Goal: Task Accomplishment & Management: Use online tool/utility

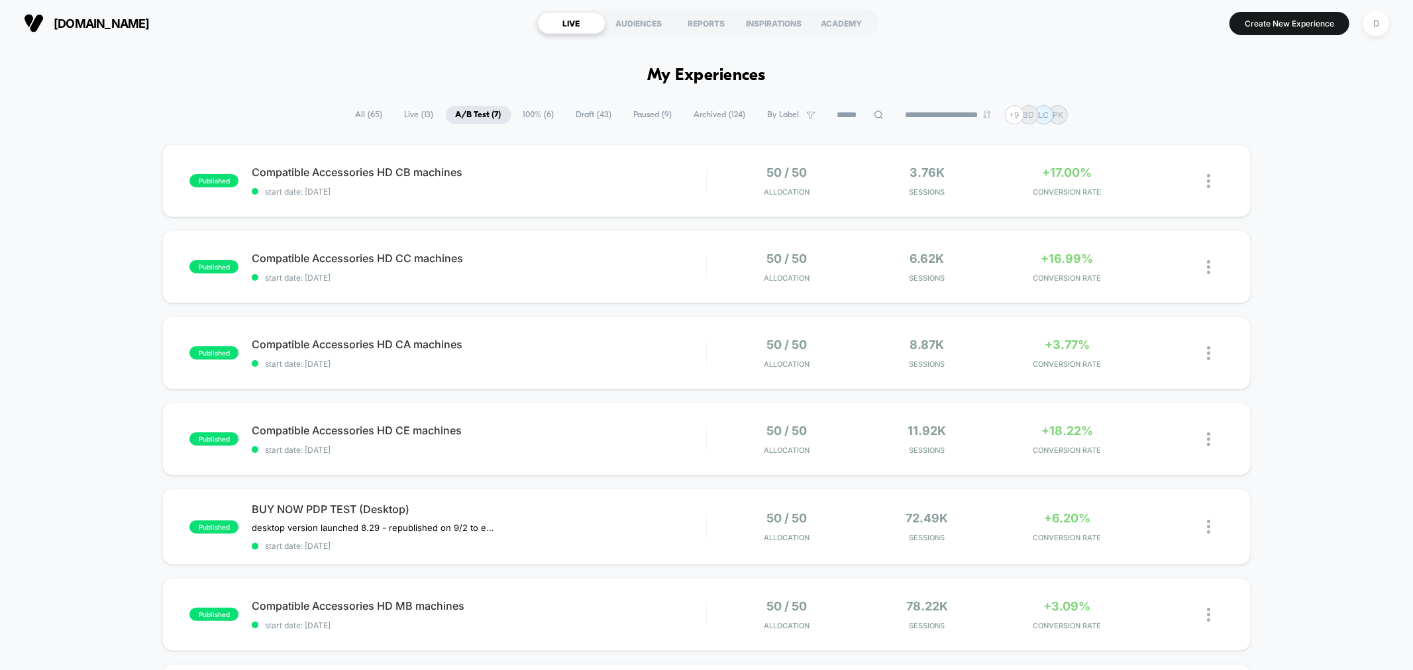
click at [534, 108] on span "100% ( 6 )" at bounding box center [538, 115] width 51 height 18
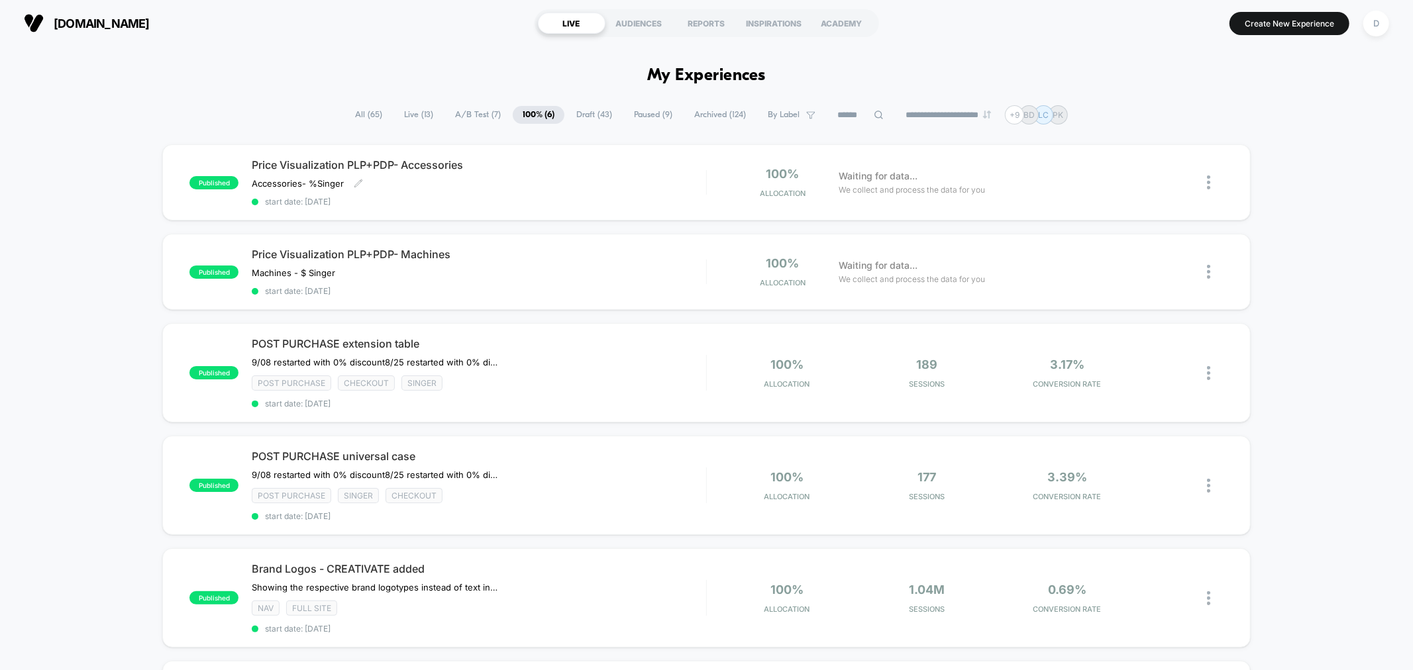
click at [573, 183] on div "Price Visualization PLP+PDP- Accessories Accessories- % Singer ﻿ Click to edit …" at bounding box center [479, 182] width 454 height 48
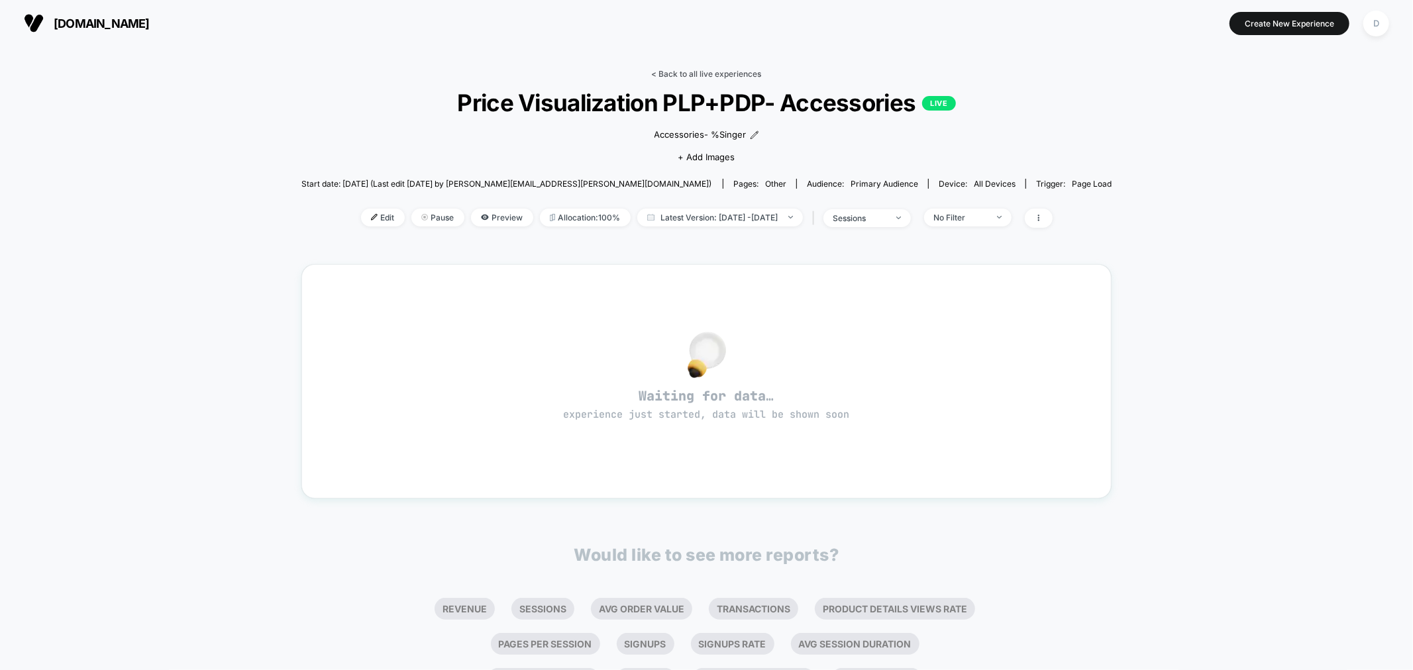
click at [672, 70] on link "< Back to all live experiences" at bounding box center [707, 74] width 110 height 10
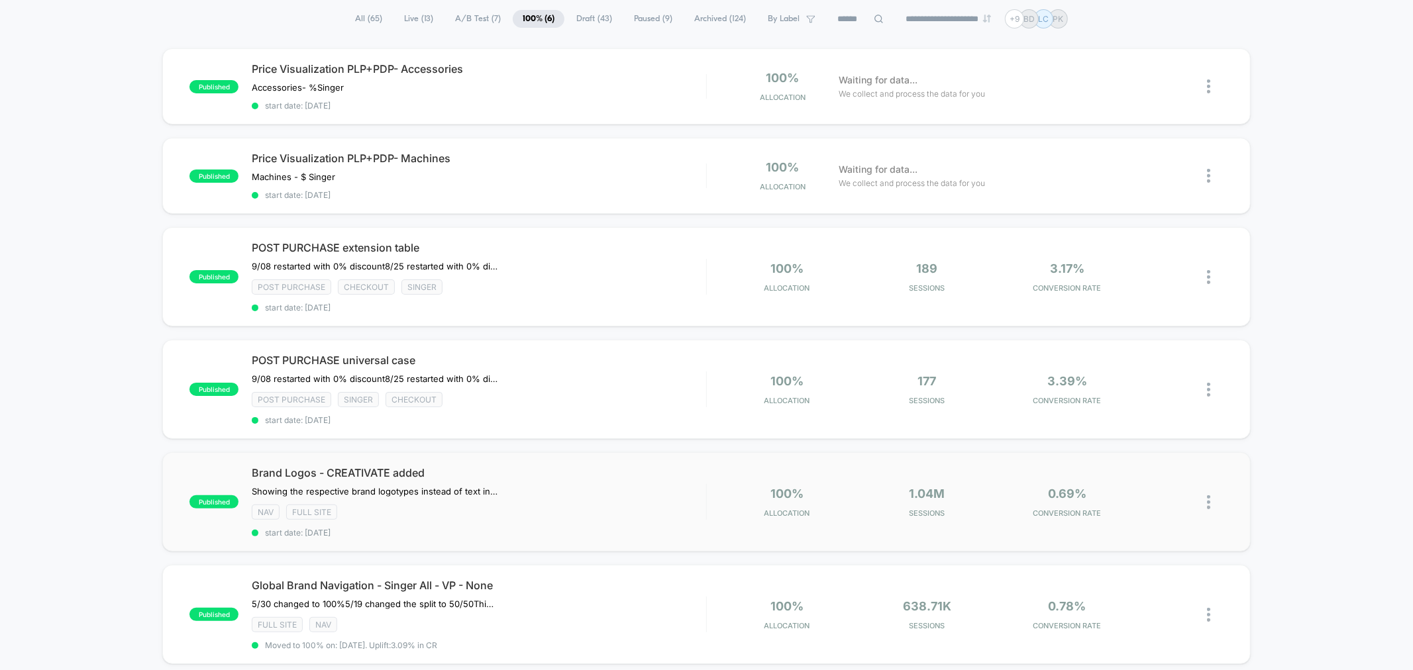
scroll to position [97, 0]
click at [1210, 491] on div at bounding box center [1215, 501] width 17 height 31
click at [1162, 445] on div "Duplicate" at bounding box center [1140, 450] width 119 height 30
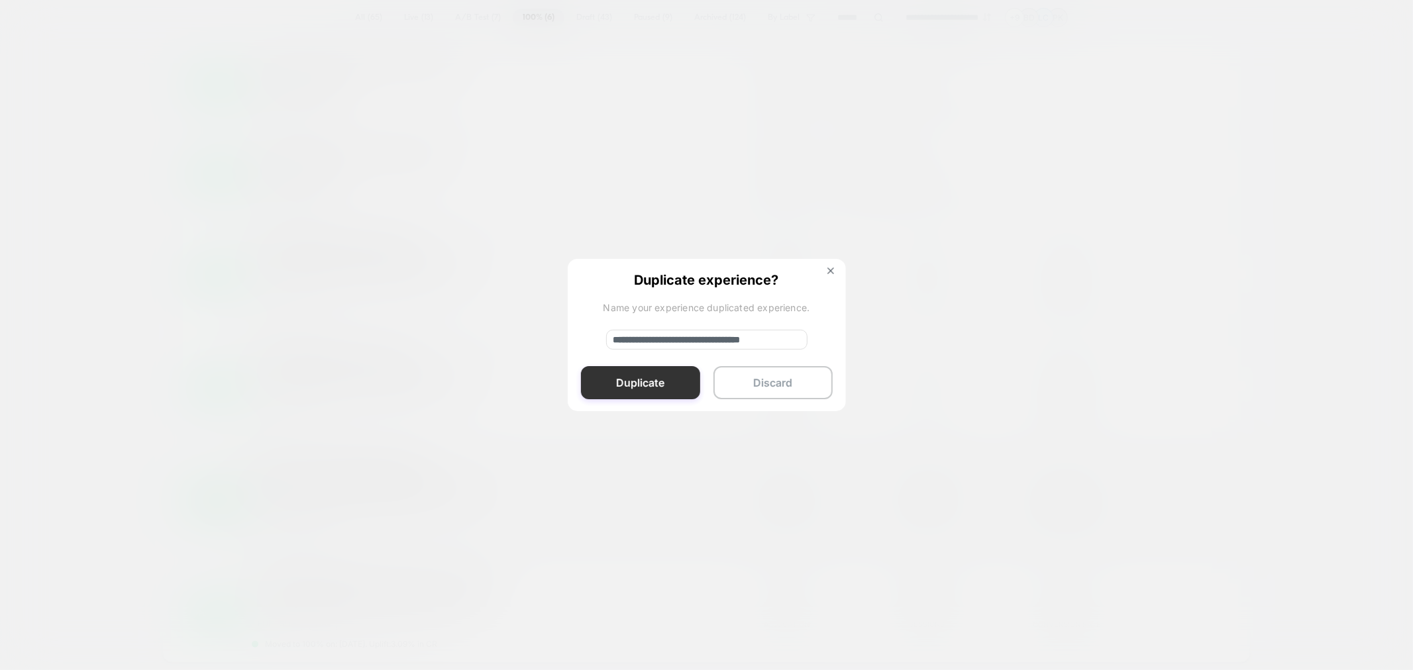
click at [643, 392] on button "Duplicate" at bounding box center [640, 382] width 119 height 33
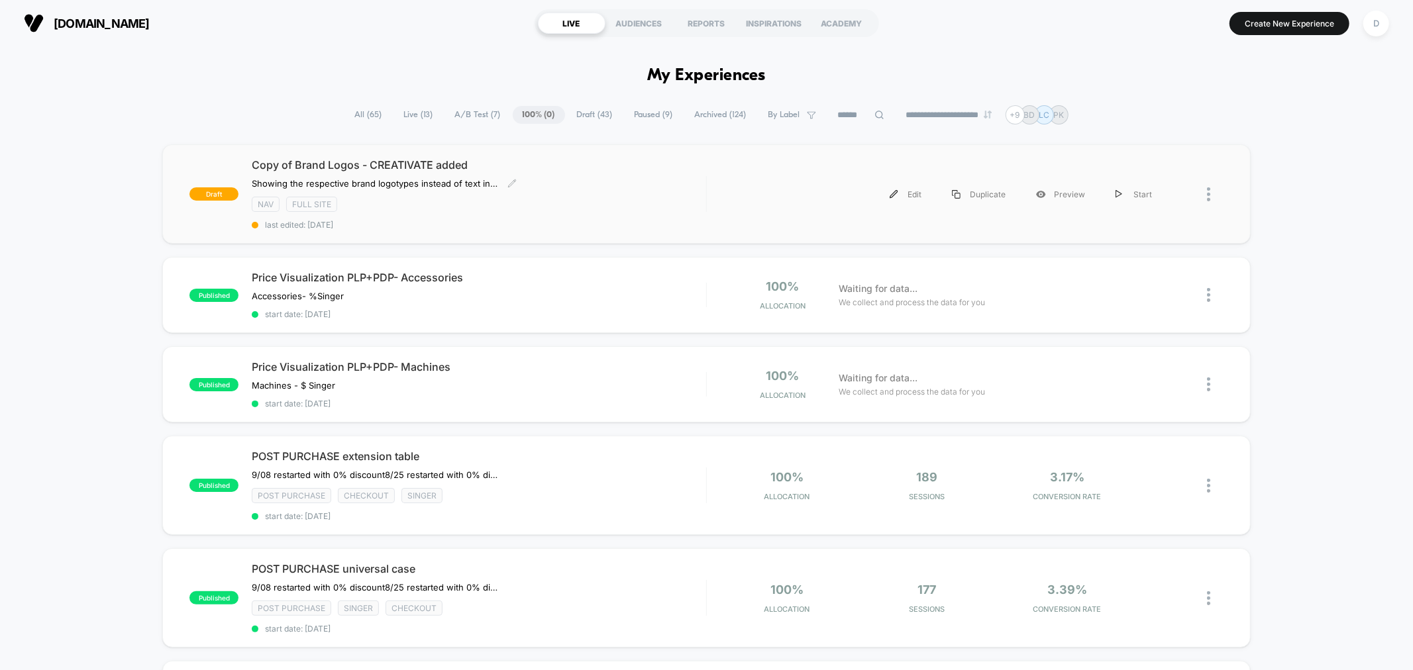
click at [608, 182] on div "Copy of Brand Logos - CREATIVATE added ﻿Showing the respective brand logotypes …" at bounding box center [479, 194] width 454 height 72
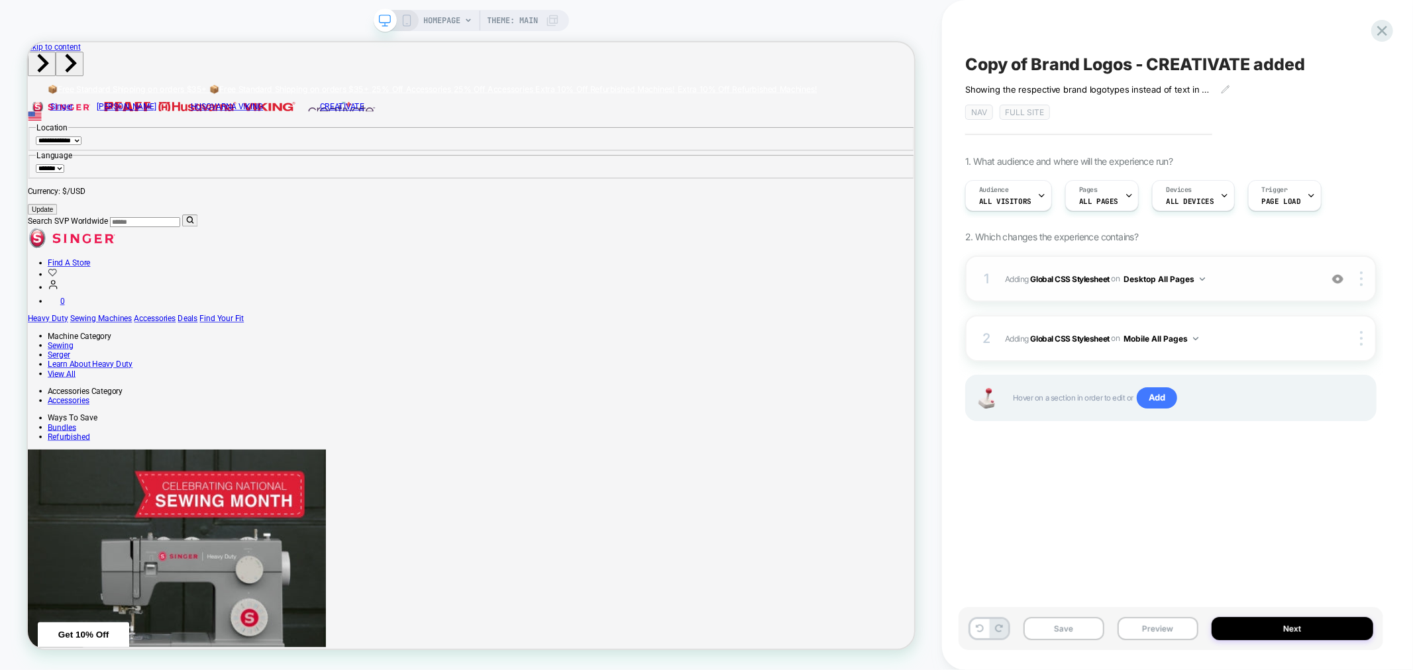
click at [1255, 275] on span "Adding Global CSS Stylesheet on Desktop All Pages" at bounding box center [1159, 279] width 309 height 17
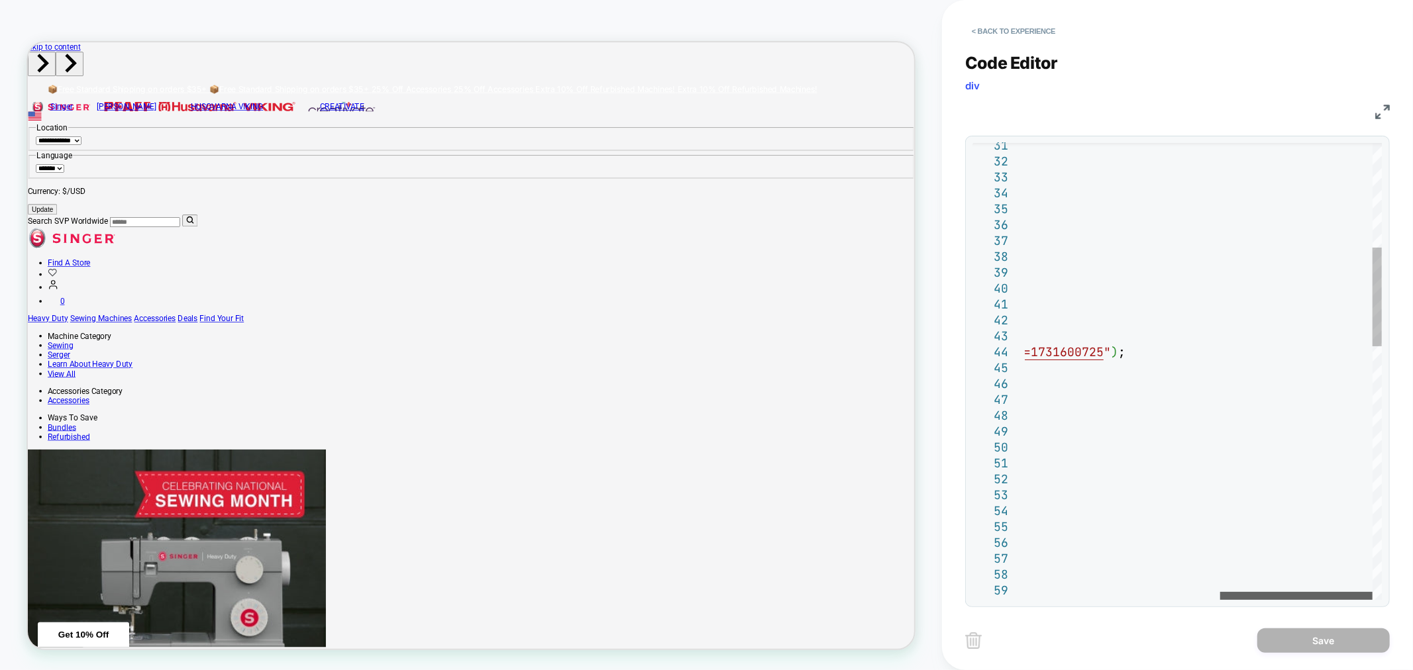
click at [1373, 600] on div at bounding box center [1296, 596] width 152 height 8
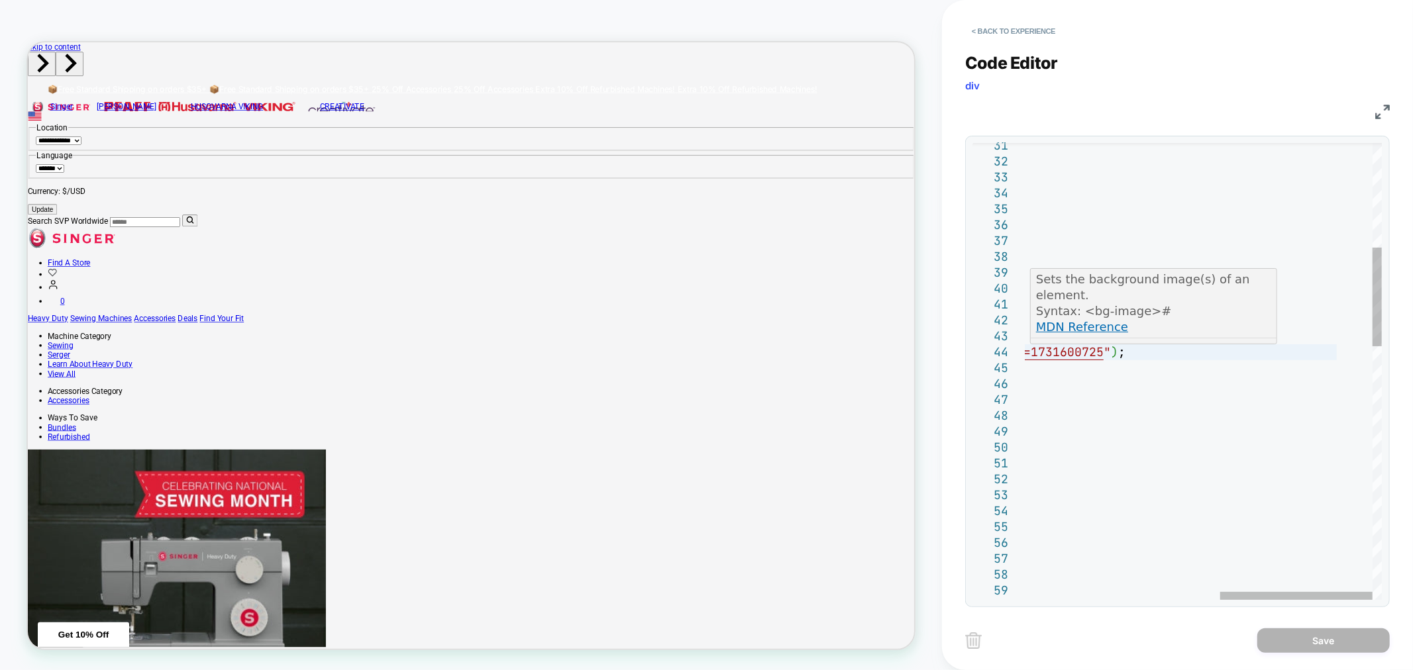
type textarea "**********"
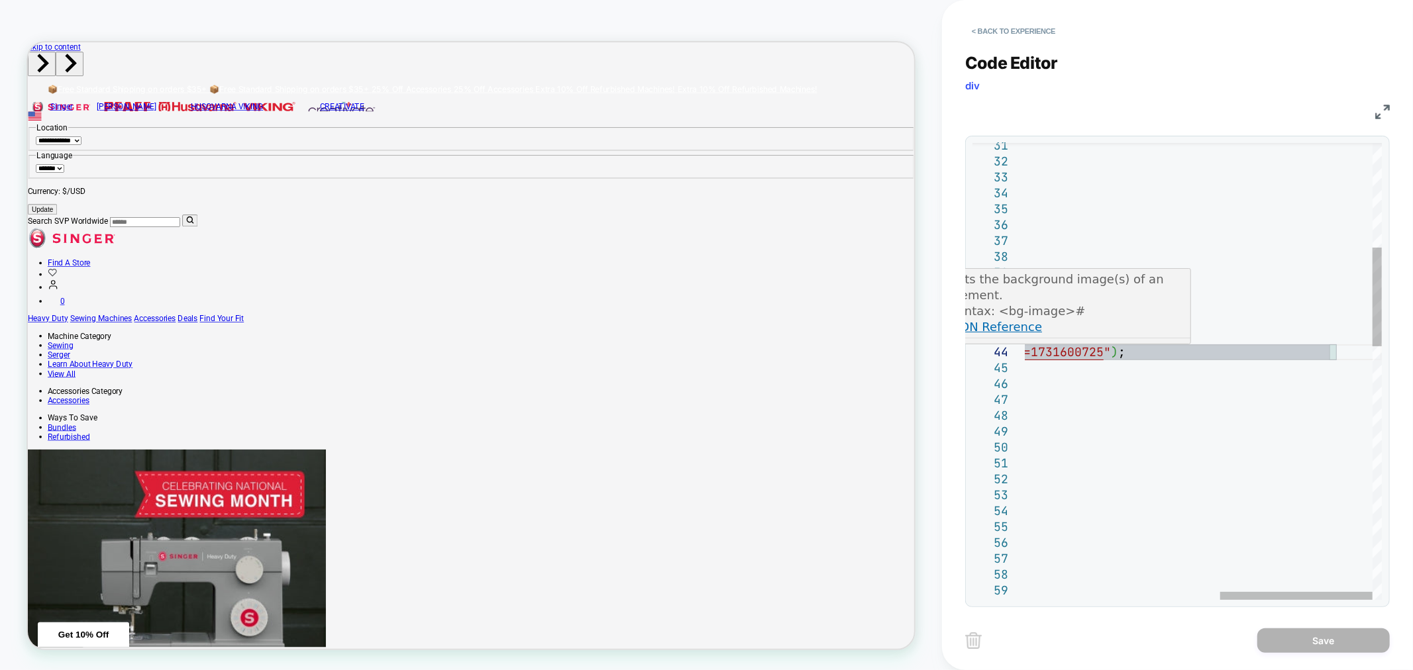
click at [994, 342] on link "Follow link" at bounding box center [981, 349] width 62 height 14
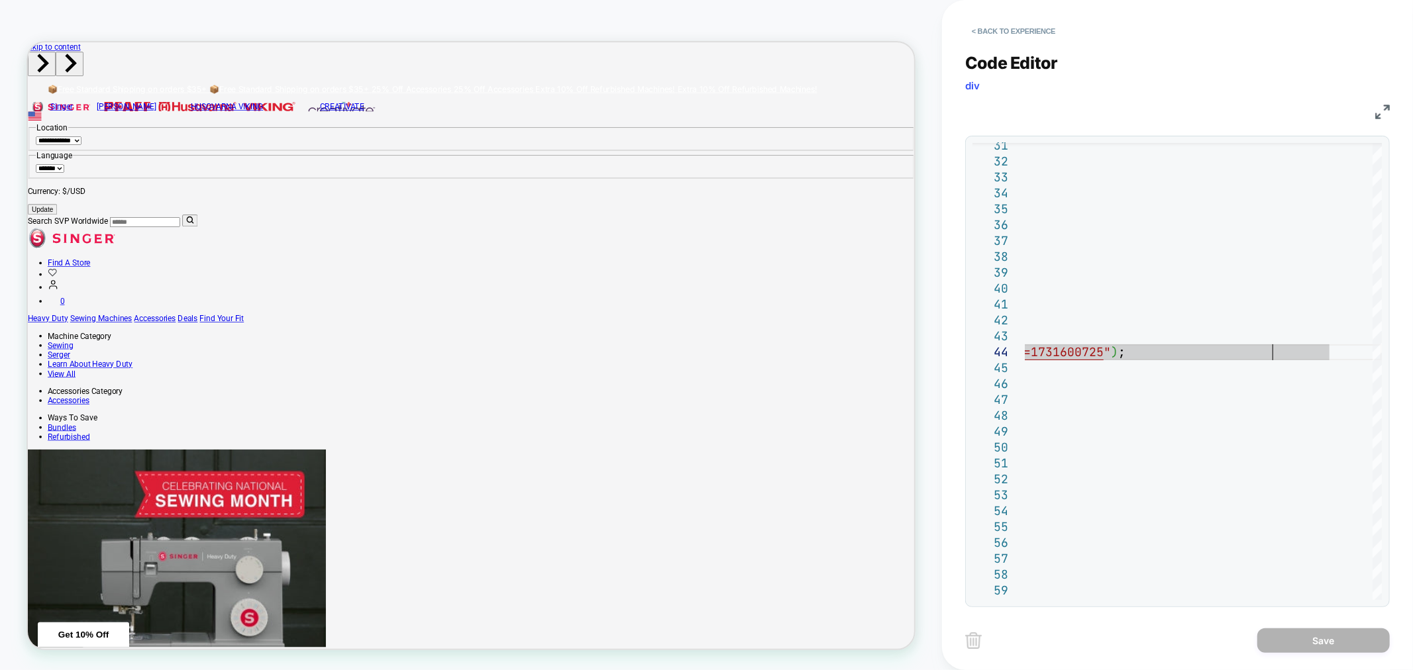
scroll to position [0, 700]
click at [1038, 34] on button "< Back to experience" at bounding box center [1013, 31] width 97 height 21
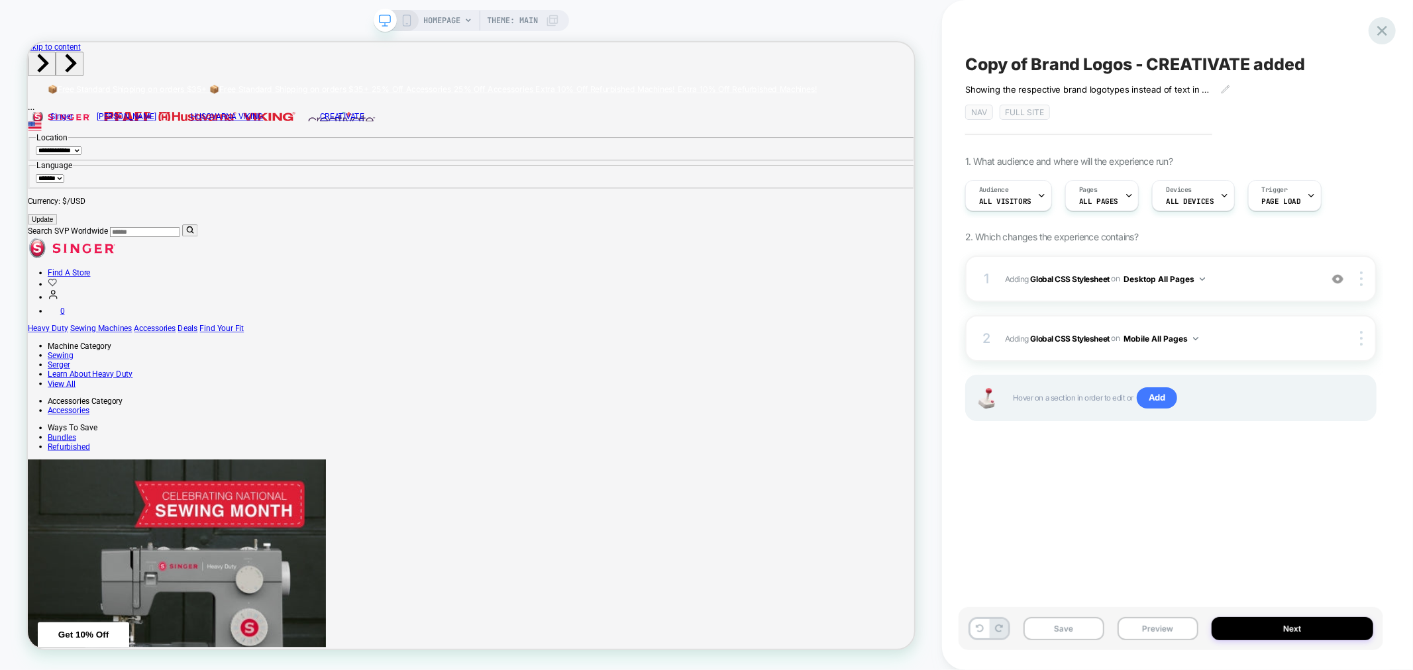
click at [1371, 30] on div at bounding box center [1382, 30] width 27 height 27
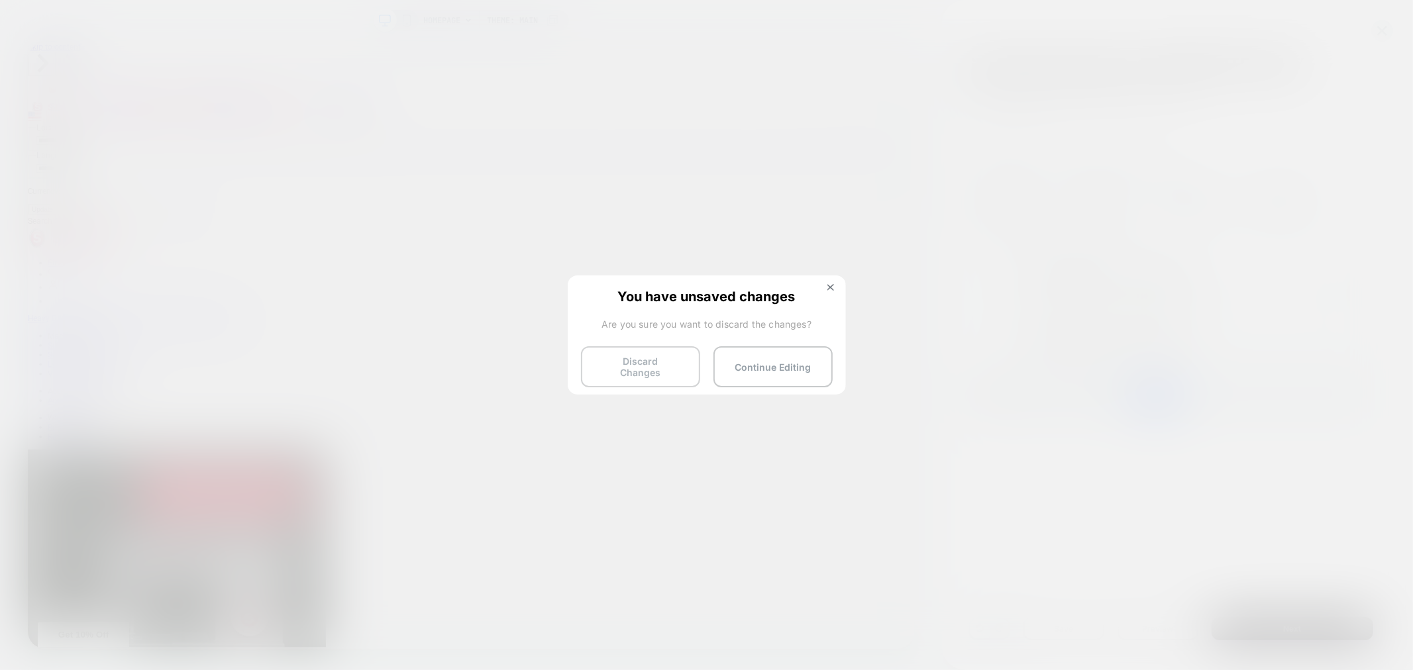
click at [631, 356] on button "Discard Changes" at bounding box center [640, 366] width 119 height 41
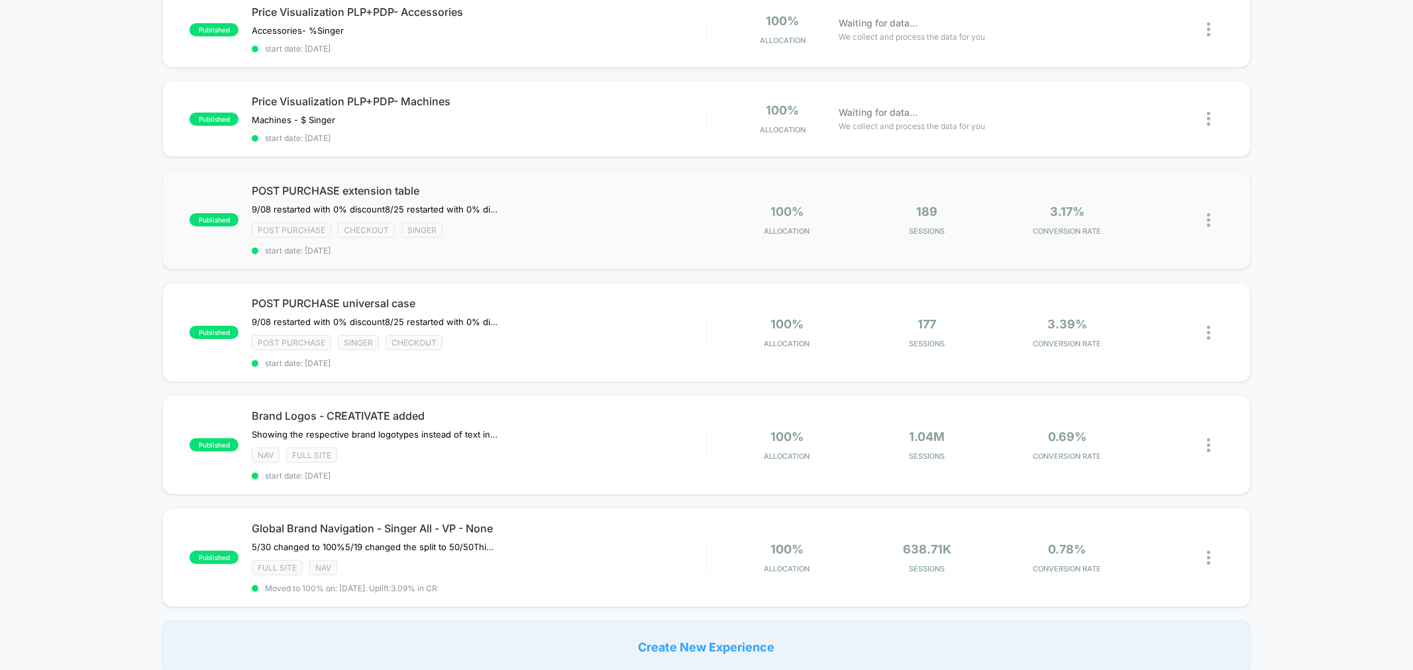
scroll to position [123, 0]
